Goal: Task Accomplishment & Management: Use online tool/utility

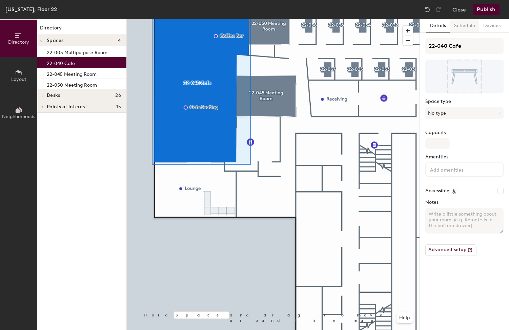
click at [466, 30] on button "Schedule" at bounding box center [464, 26] width 29 height 14
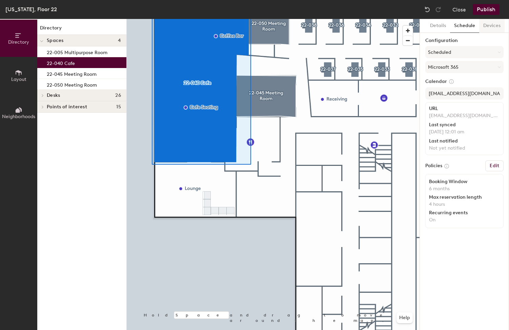
click at [489, 27] on button "Devices" at bounding box center [491, 26] width 25 height 14
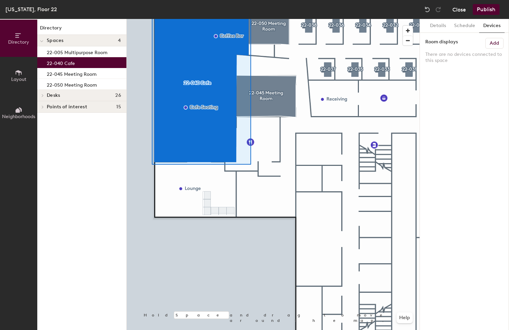
click at [458, 6] on button "Close" at bounding box center [459, 9] width 14 height 11
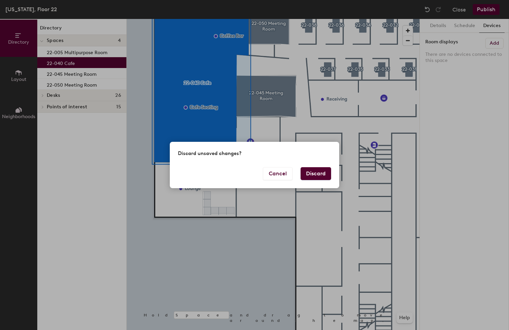
click at [324, 174] on button "Discard" at bounding box center [315, 173] width 30 height 13
